Goal: Task Accomplishment & Management: Use online tool/utility

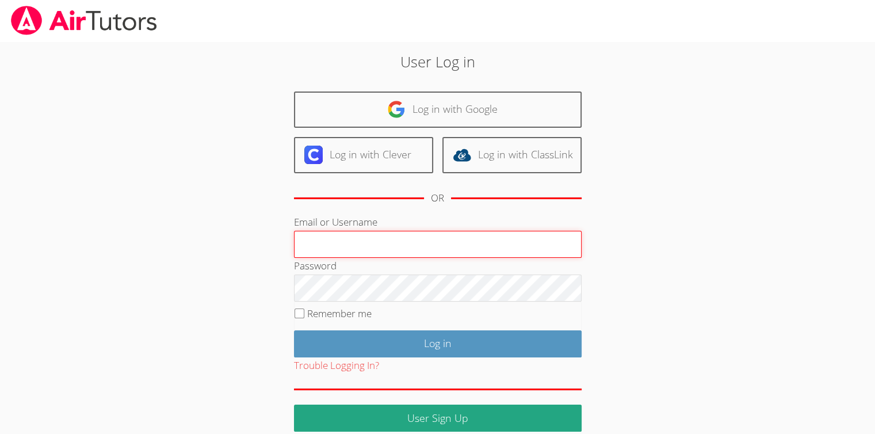
type input "[EMAIL_ADDRESS][DOMAIN_NAME]"
click at [294, 330] on input "Log in" at bounding box center [438, 343] width 288 height 27
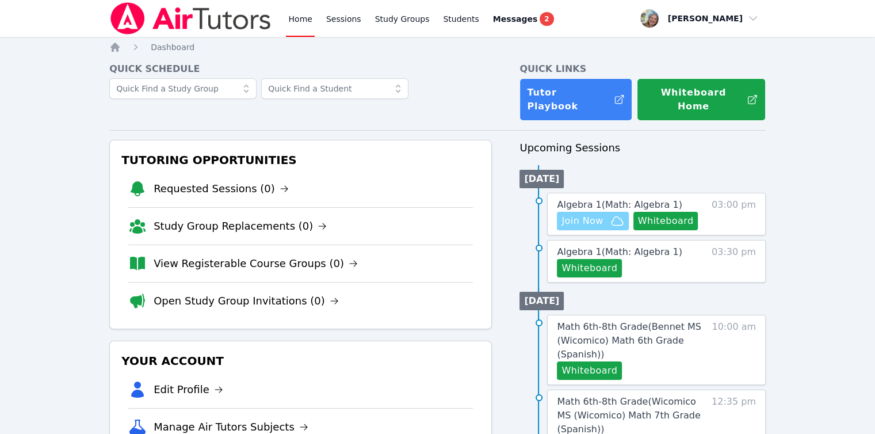
click at [590, 214] on span "Join Now" at bounding box center [582, 221] width 41 height 14
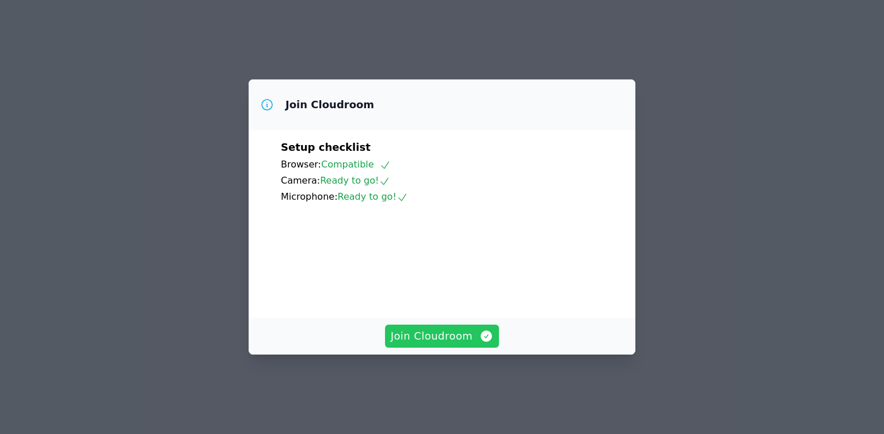
click at [466, 344] on span "Join Cloudroom" at bounding box center [442, 336] width 103 height 16
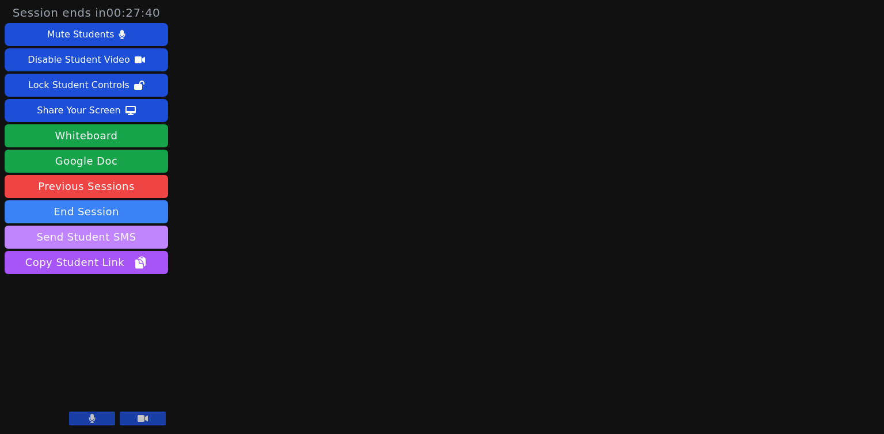
click at [149, 228] on button "Send Student SMS" at bounding box center [86, 237] width 163 height 23
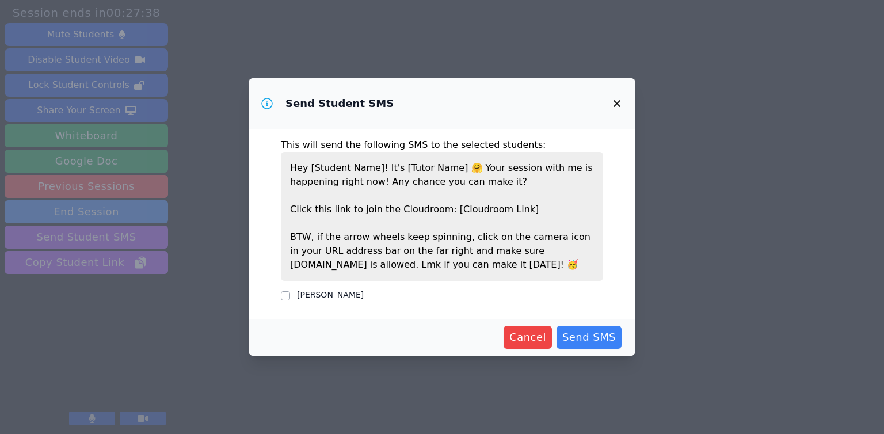
click at [322, 296] on label "Jay Kalia" at bounding box center [330, 294] width 67 height 9
click at [290, 296] on input "Jay Kalia" at bounding box center [285, 295] width 9 height 9
checkbox input "true"
click at [605, 334] on span "Send SMS" at bounding box center [589, 337] width 54 height 16
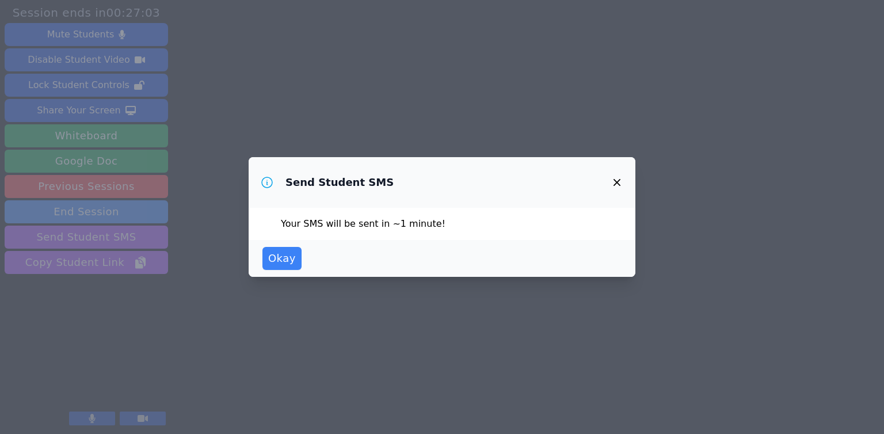
click at [624, 350] on div "Send Student SMS Your SMS will be sent in ~1 minute! Okay" at bounding box center [442, 217] width 884 height 434
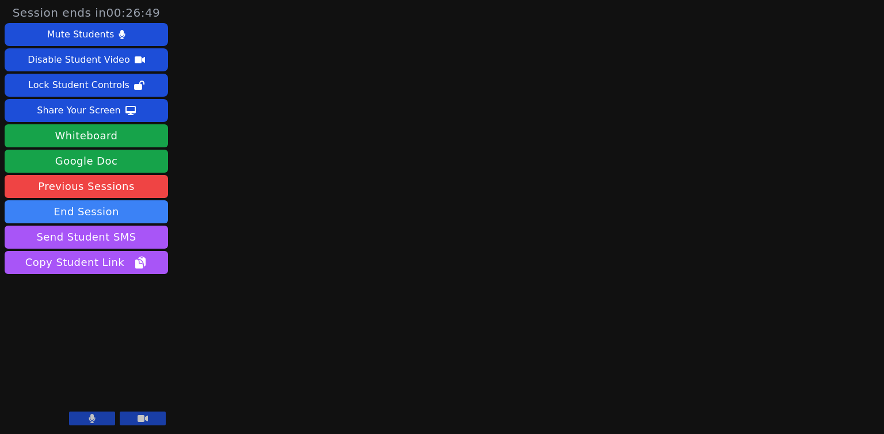
click at [97, 419] on button at bounding box center [92, 418] width 46 height 14
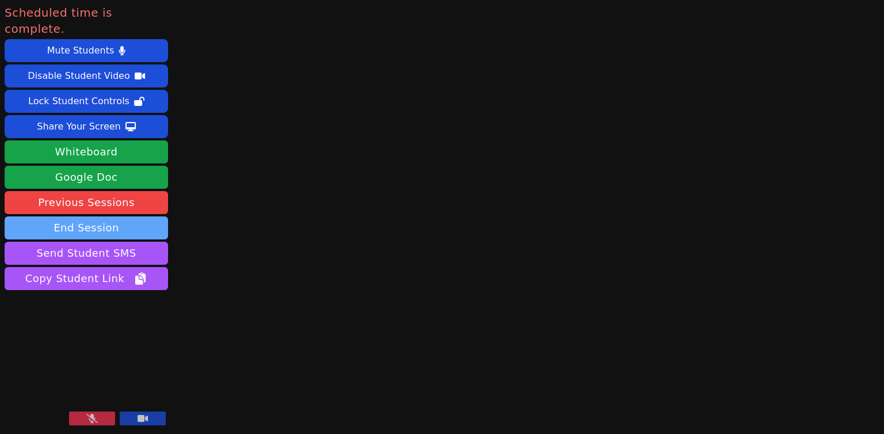
click at [117, 216] on button "End Session" at bounding box center [86, 227] width 163 height 23
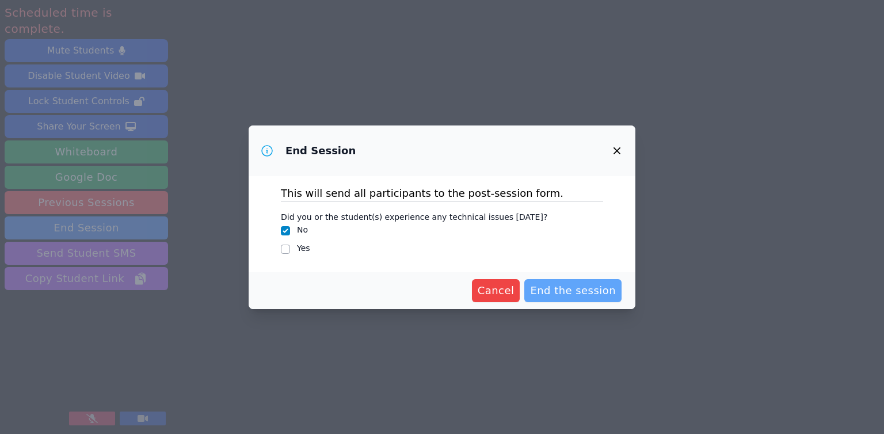
click at [562, 289] on span "End the session" at bounding box center [573, 291] width 86 height 16
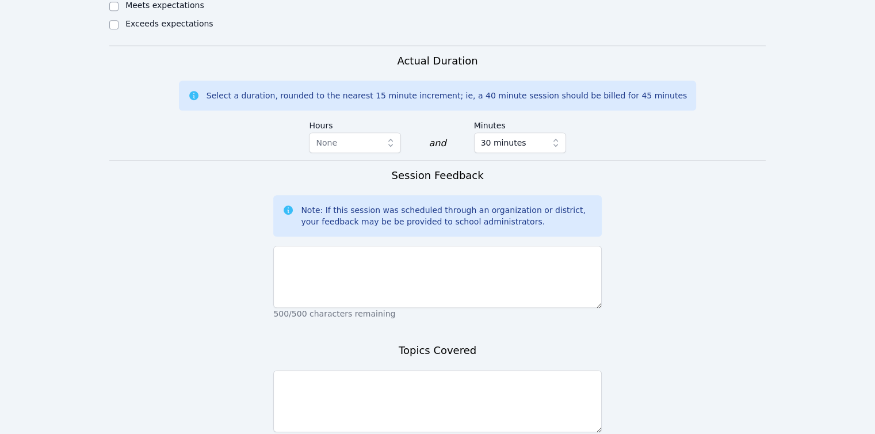
scroll to position [690, 0]
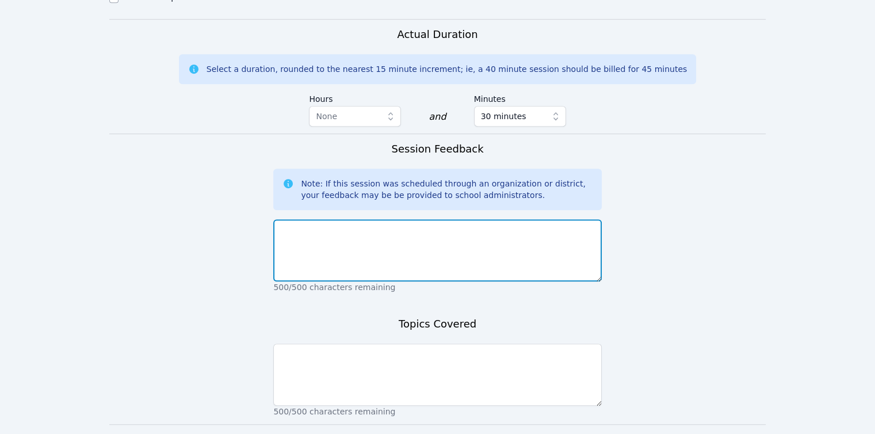
drag, startPoint x: 350, startPoint y: 245, endPoint x: 349, endPoint y: 238, distance: 6.4
click at [350, 244] on textarea at bounding box center [437, 250] width 328 height 62
type textarea "Jay confirmed the session with tutor but did not attend."
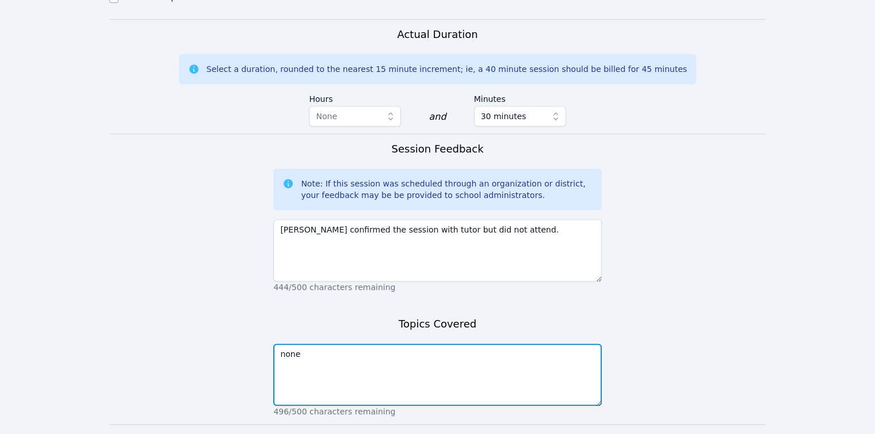
type textarea "none"
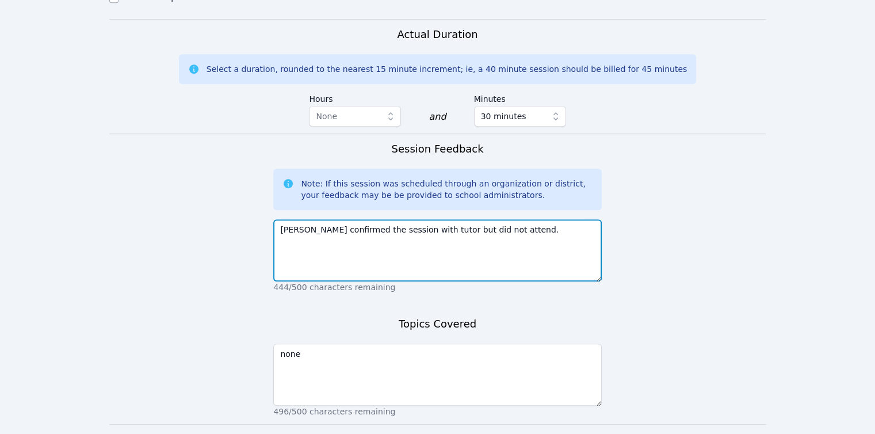
click at [348, 238] on textarea "Jay confirmed the session with tutor but did not attend." at bounding box center [437, 250] width 328 height 62
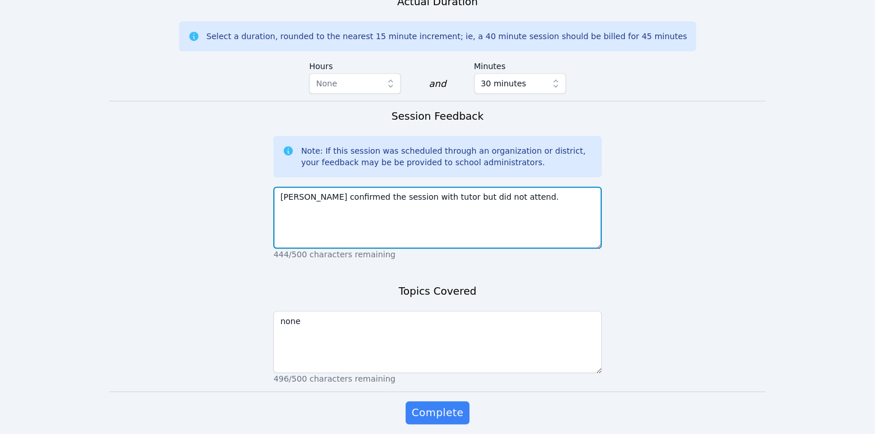
scroll to position [741, 0]
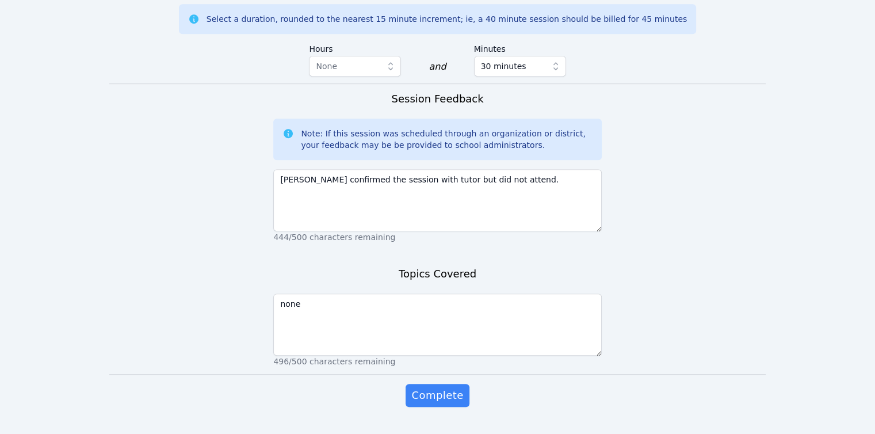
click at [472, 384] on div "Complete" at bounding box center [437, 407] width 328 height 46
click at [453, 387] on span "Complete" at bounding box center [437, 395] width 52 height 16
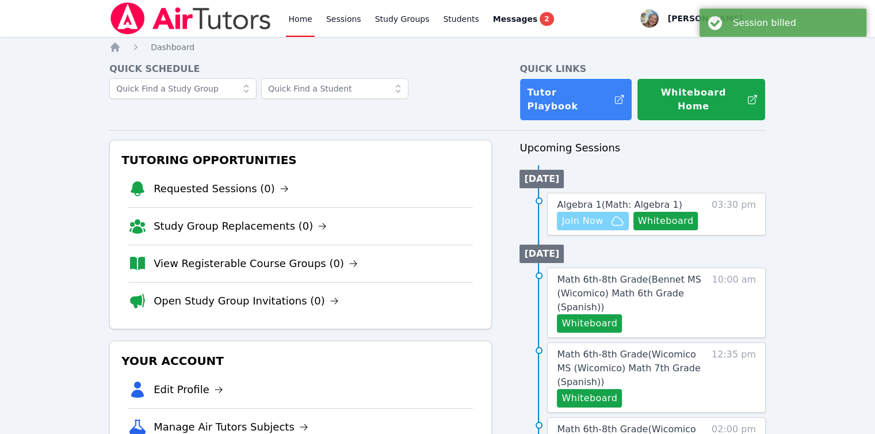
click at [597, 214] on span "Join Now" at bounding box center [582, 221] width 41 height 14
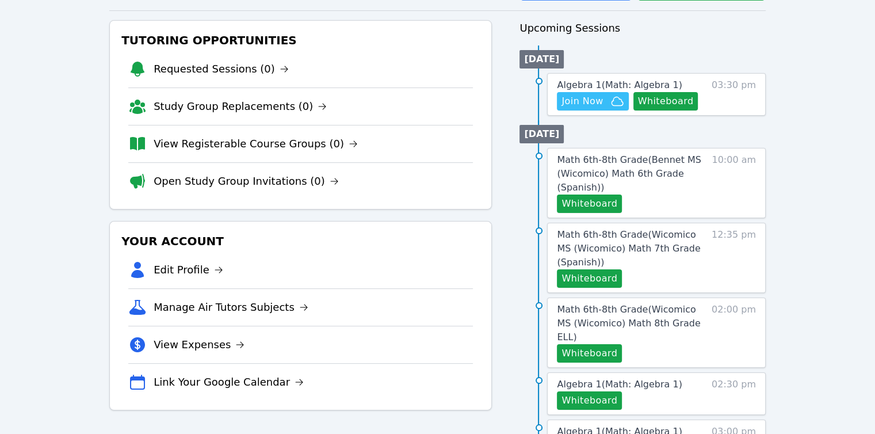
scroll to position [173, 0]
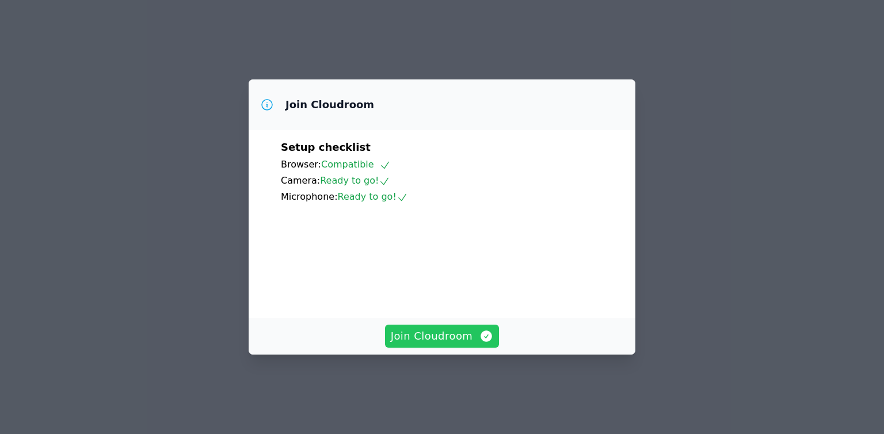
click at [428, 344] on span "Join Cloudroom" at bounding box center [442, 336] width 103 height 16
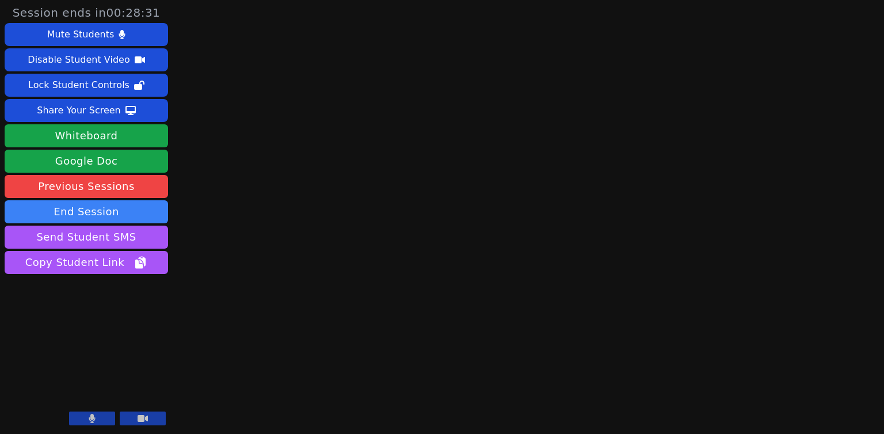
click at [104, 418] on button at bounding box center [92, 418] width 46 height 14
click at [85, 422] on button at bounding box center [92, 418] width 46 height 14
click at [100, 390] on video at bounding box center [86, 383] width 163 height 92
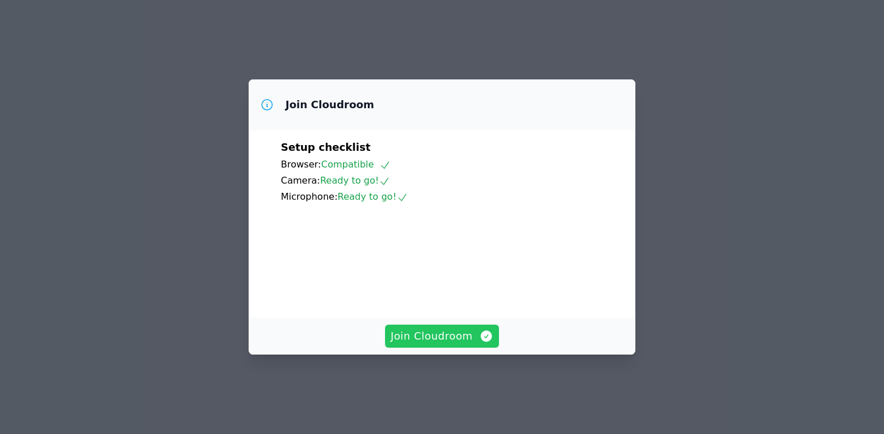
click at [406, 344] on span "Join Cloudroom" at bounding box center [442, 336] width 103 height 16
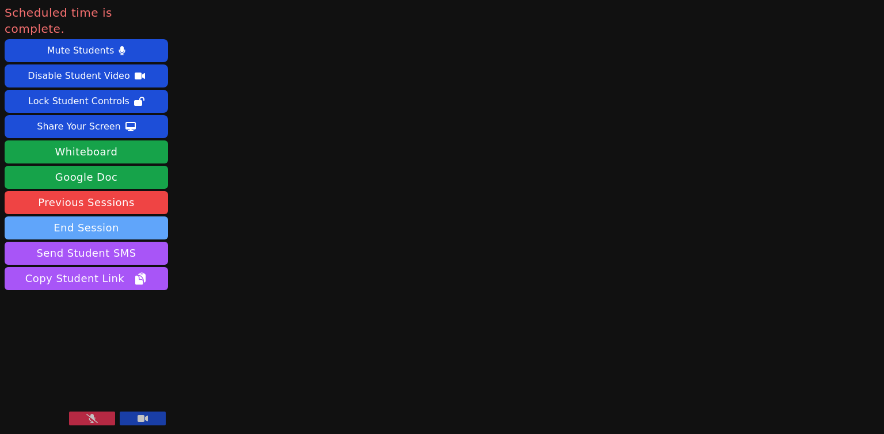
click at [97, 222] on button "End Session" at bounding box center [86, 227] width 163 height 23
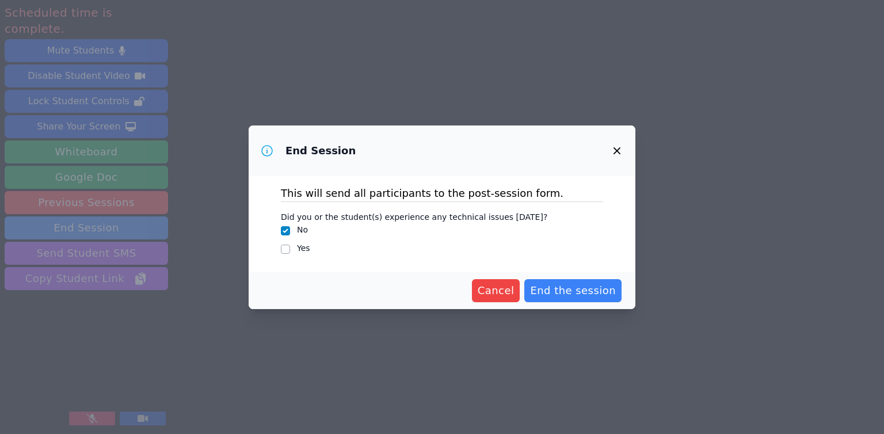
click at [566, 302] on div "Cancel End the session" at bounding box center [442, 290] width 387 height 37
click at [566, 297] on span "End the session" at bounding box center [573, 291] width 86 height 16
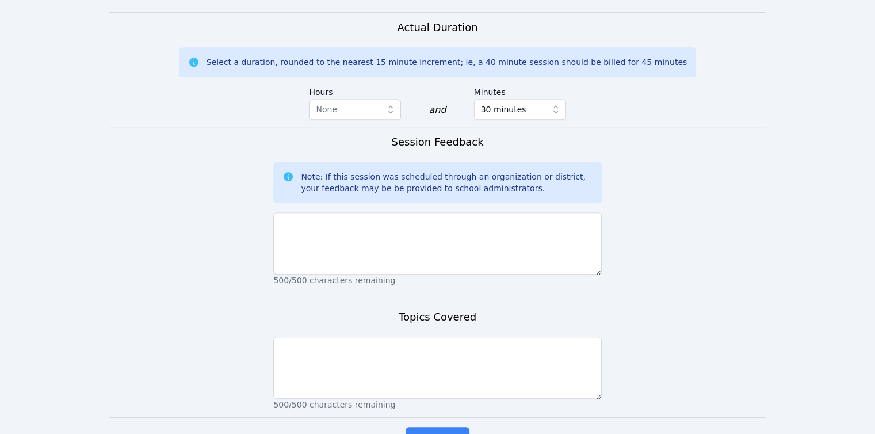
scroll to position [741, 0]
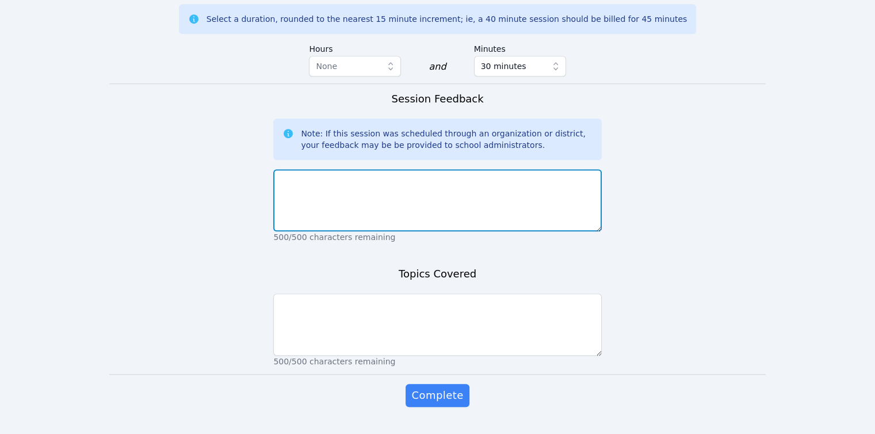
click at [433, 192] on textarea at bounding box center [437, 200] width 328 height 62
paste textarea "[URL][DOMAIN_NAME]"
drag, startPoint x: 428, startPoint y: 167, endPoint x: 245, endPoint y: 164, distance: 183.0
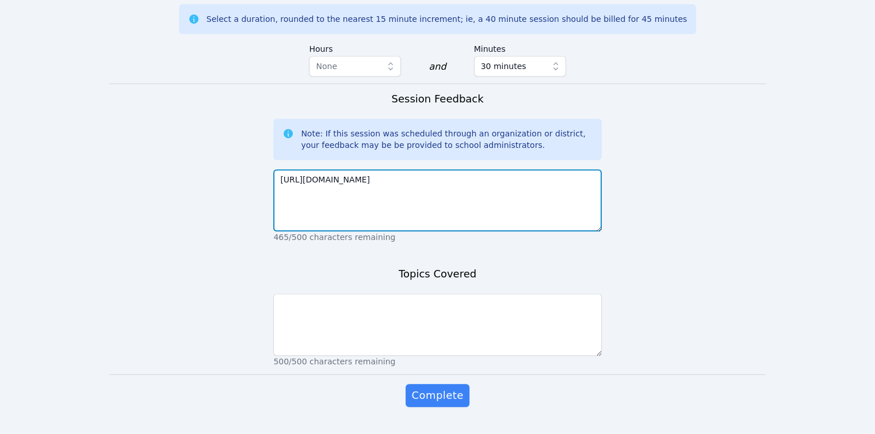
click at [343, 187] on textarea "https://bit.ly/DojoTutorApplication" at bounding box center [437, 200] width 328 height 62
type textarea "Jay confirmed attending the session but did not attend."
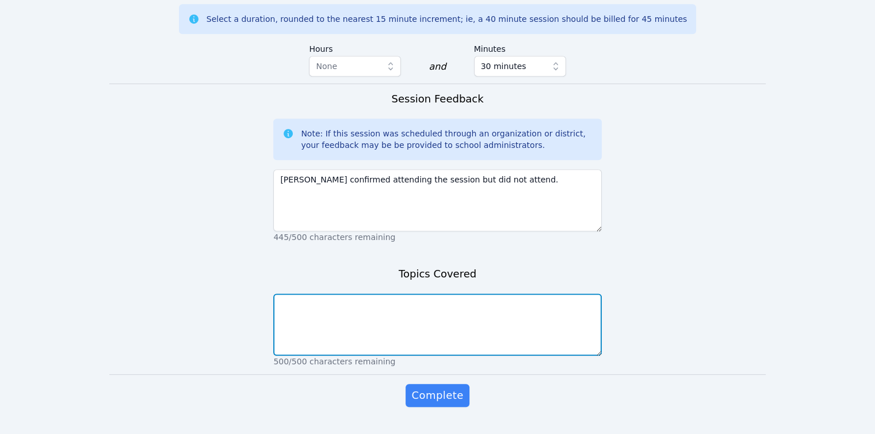
type textarea "m"
type textarea "none"
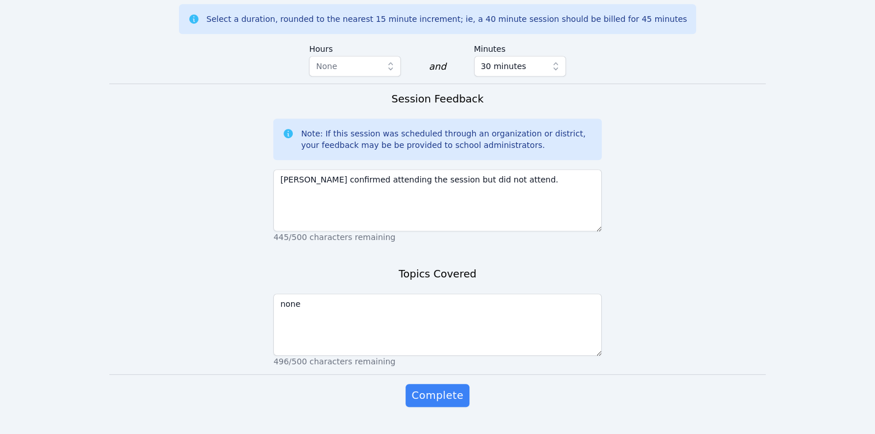
click at [406, 384] on button "Complete" at bounding box center [437, 395] width 63 height 23
